Goal: Task Accomplishment & Management: Manage account settings

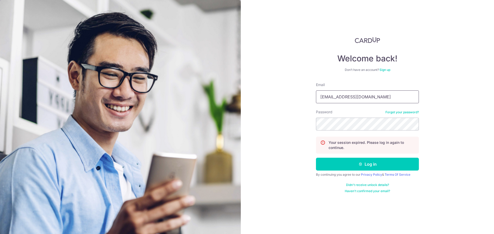
click at [366, 97] on input "[EMAIL_ADDRESS][DOMAIN_NAME]" at bounding box center [367, 97] width 103 height 13
type input "[EMAIL_ADDRESS][DOMAIN_NAME]"
click at [354, 165] on button "Log in" at bounding box center [367, 164] width 103 height 13
